Goal: Information Seeking & Learning: Learn about a topic

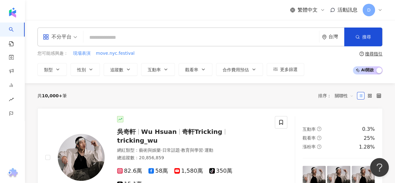
click at [106, 33] on input "search" at bounding box center [201, 38] width 231 height 12
paste input "*********"
type input "*********"
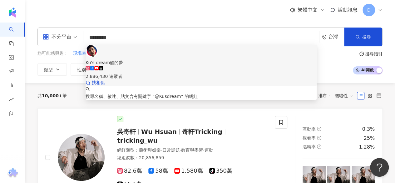
click at [151, 73] on div "2,886,430 追蹤者" at bounding box center [201, 76] width 231 height 7
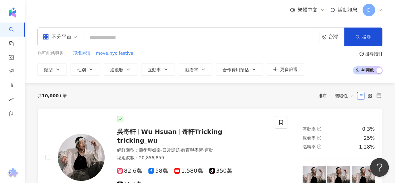
click at [123, 30] on div "不分平台 台灣 搜尋 16337208-15f5-4931-9f9a-bc6218722748 Ku's dream酷的夢 2,886,430 追蹤者 搜尋名…" at bounding box center [209, 36] width 345 height 19
click at [131, 37] on input "search" at bounding box center [201, 38] width 231 height 12
paste input "**********"
type input "**********"
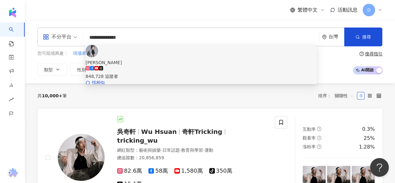
click at [174, 66] on div "848,728 追蹤者" at bounding box center [201, 73] width 231 height 14
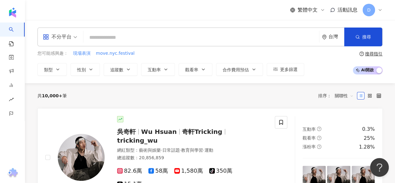
paste input "**********"
type input "**********"
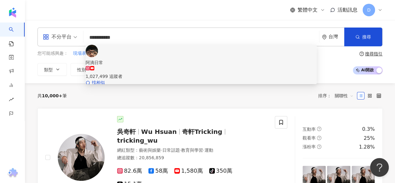
click at [166, 66] on div "1,027,499 追蹤者" at bounding box center [201, 73] width 231 height 14
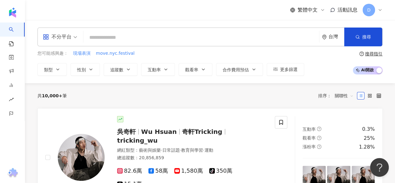
click at [151, 37] on input "search" at bounding box center [201, 38] width 231 height 12
click at [124, 37] on input "search" at bounding box center [201, 38] width 231 height 12
click at [59, 29] on input "search" at bounding box center [60, 33] width 34 height 10
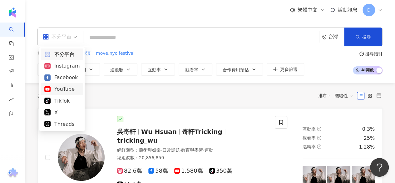
click at [59, 87] on div "YouTube" at bounding box center [61, 89] width 35 height 8
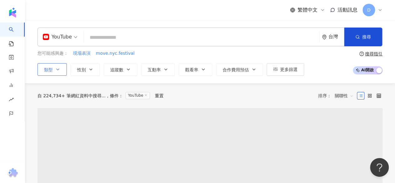
click at [56, 73] on button "類型" at bounding box center [51, 69] width 29 height 12
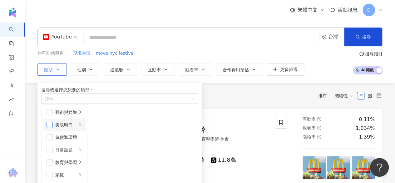
click at [52, 128] on span "button" at bounding box center [50, 124] width 6 height 6
click at [67, 102] on span "美妝時尚" at bounding box center [54, 98] width 25 height 7
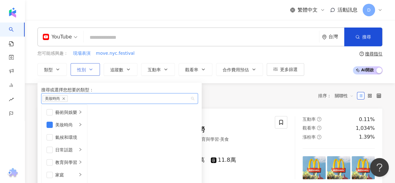
click at [87, 72] on button "性別" at bounding box center [85, 69] width 29 height 12
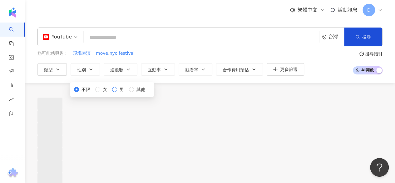
click at [117, 93] on span "男" at bounding box center [121, 89] width 9 height 7
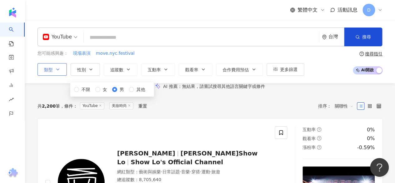
click at [57, 69] on icon "button" at bounding box center [58, 69] width 2 height 1
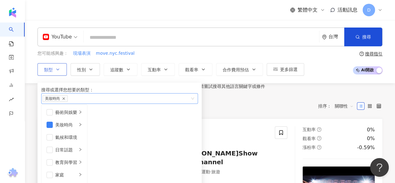
click at [65, 100] on icon "close" at bounding box center [63, 98] width 2 height 2
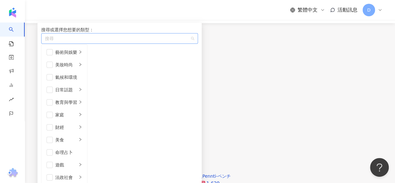
scroll to position [31, 0]
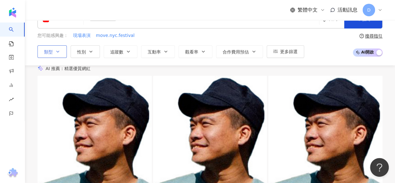
scroll to position [31, 0]
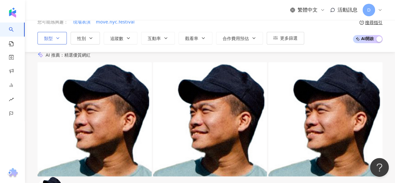
scroll to position [0, 964]
click at [89, 40] on icon "button" at bounding box center [90, 38] width 5 height 5
click at [81, 62] on div "不限 女 男 其他" at bounding box center [112, 58] width 76 height 7
click at [80, 62] on label "不限" at bounding box center [83, 58] width 19 height 7
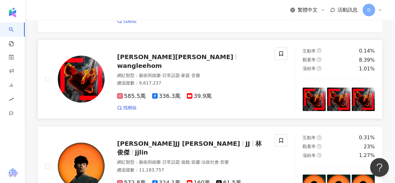
scroll to position [937, 0]
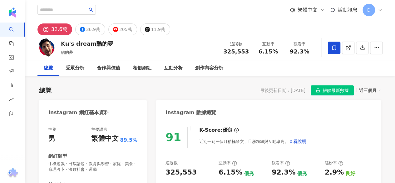
click at [120, 30] on div "205萬" at bounding box center [125, 29] width 13 height 9
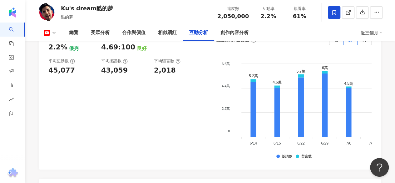
scroll to position [1187, 0]
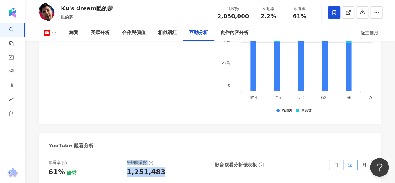
drag, startPoint x: 123, startPoint y: 123, endPoint x: 161, endPoint y: 124, distance: 37.8
click at [161, 160] on div "觀看率 61% 優秀 平均觀看數 1,251,483" at bounding box center [123, 168] width 151 height 17
click at [161, 167] on div "1,251,483" at bounding box center [163, 172] width 72 height 10
drag, startPoint x: 162, startPoint y: 123, endPoint x: 116, endPoint y: 119, distance: 45.5
click at [116, 160] on div "觀看率 61% 優秀 平均觀看數 1,251,483" at bounding box center [123, 168] width 151 height 17
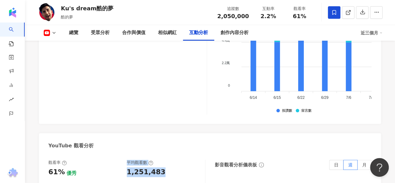
click at [128, 167] on div "1,251,483" at bounding box center [146, 172] width 39 height 10
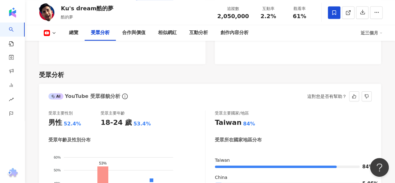
scroll to position [593, 0]
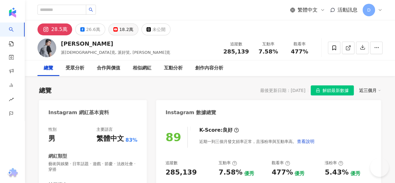
click at [119, 28] on div "18.2萬" at bounding box center [126, 29] width 14 height 9
click at [123, 28] on div "18.2萬" at bounding box center [126, 29] width 14 height 9
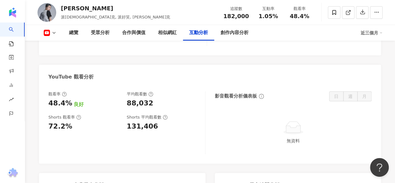
scroll to position [1062, 0]
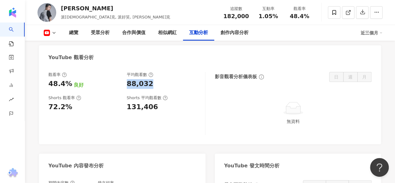
drag, startPoint x: 125, startPoint y: 84, endPoint x: 149, endPoint y: 85, distance: 24.7
click at [149, 85] on div "觀看率 48.4% 良好 平均觀看數 88,032" at bounding box center [123, 80] width 151 height 17
copy div "88,032"
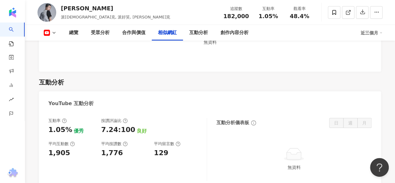
scroll to position [874, 0]
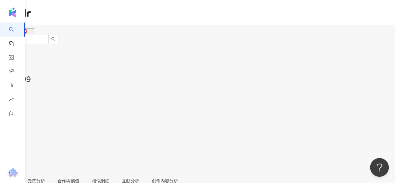
click at [32, 34] on div "64.7萬" at bounding box center [24, 36] width 14 height 5
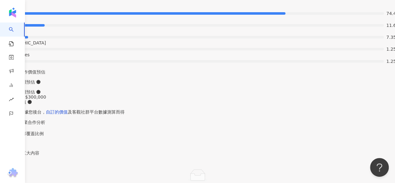
scroll to position [1156, 0]
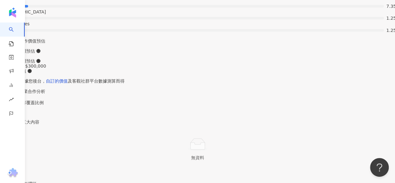
drag, startPoint x: 122, startPoint y: 93, endPoint x: 164, endPoint y: 93, distance: 41.8
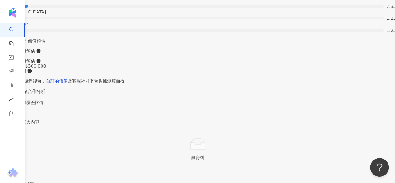
copy div "249,567"
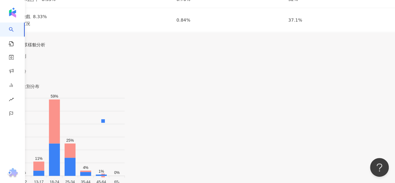
scroll to position [906, 0]
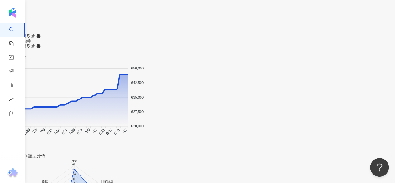
scroll to position [593, 0]
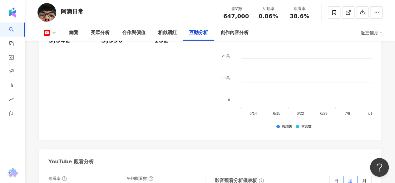
scroll to position [1156, 0]
